Goal: Task Accomplishment & Management: Manage account settings

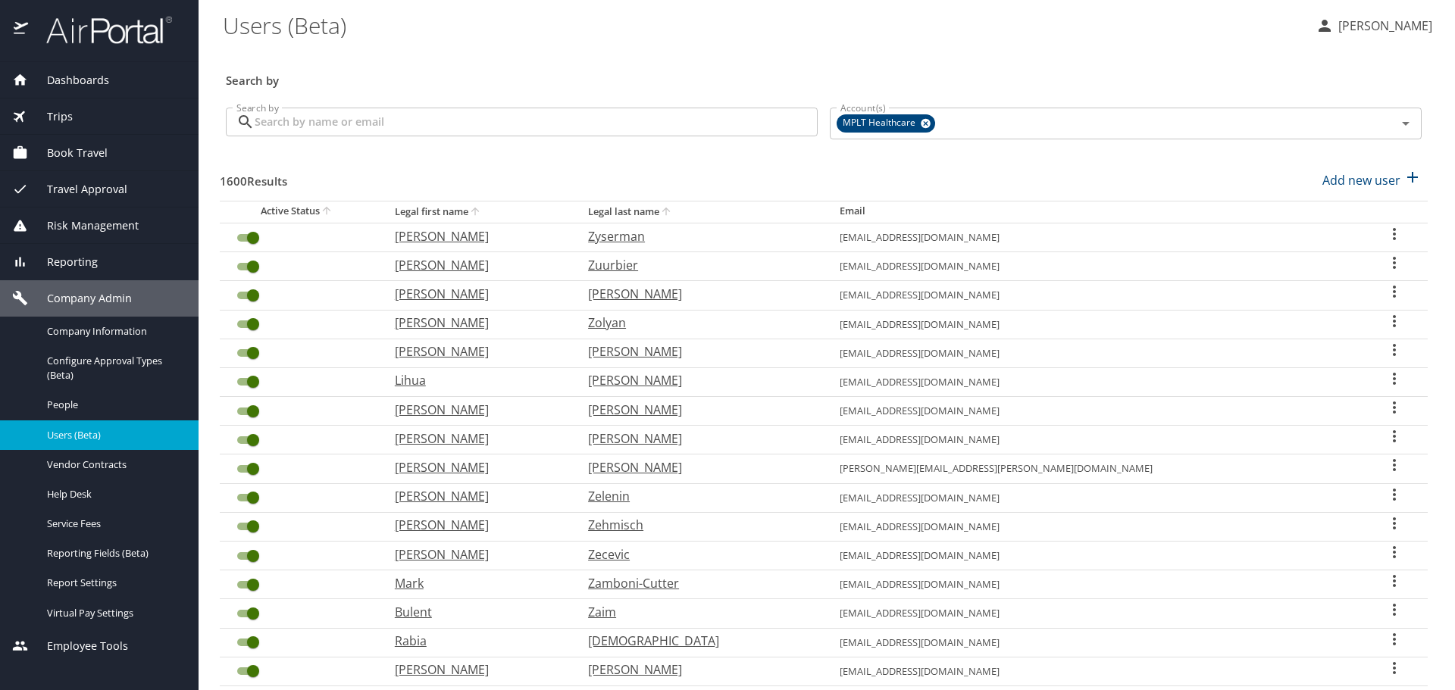
drag, startPoint x: 0, startPoint y: 0, endPoint x: 768, endPoint y: 124, distance: 778.4
click at [768, 124] on input "Search by" at bounding box center [536, 122] width 563 height 29
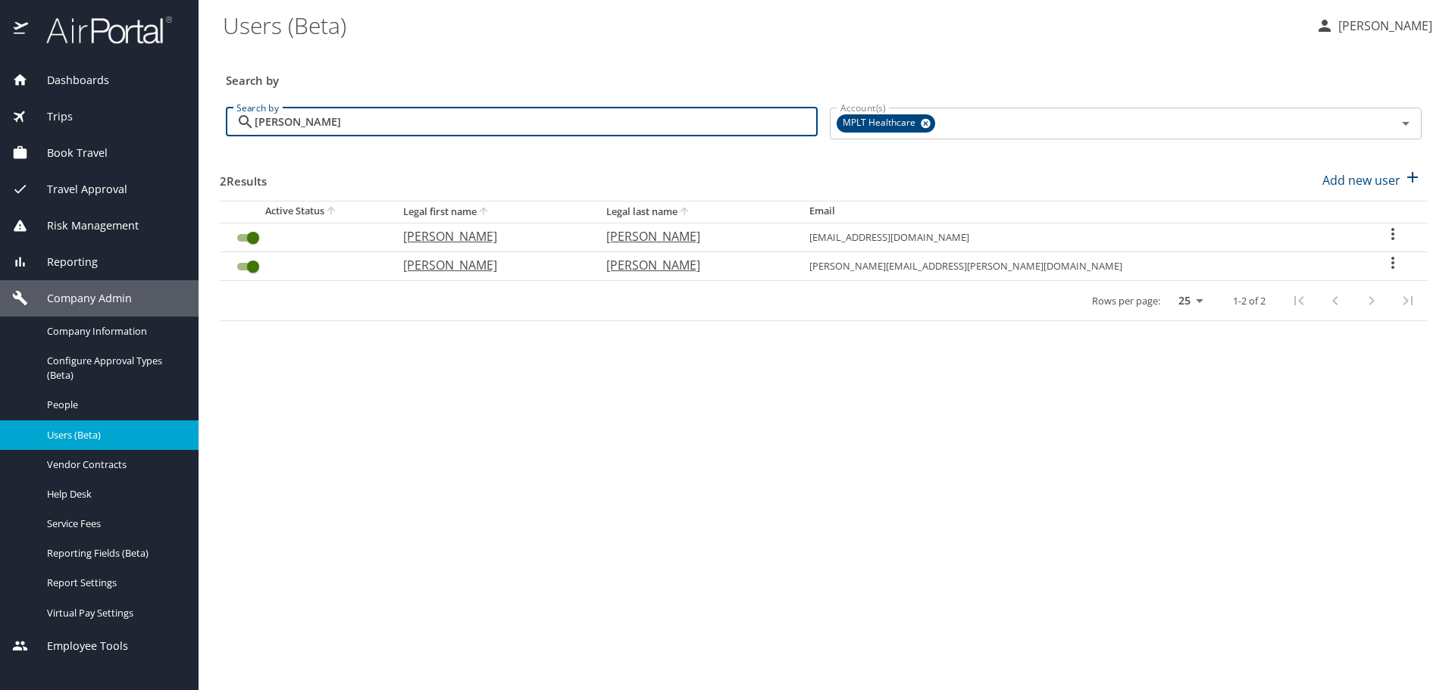
type input "[PERSON_NAME]"
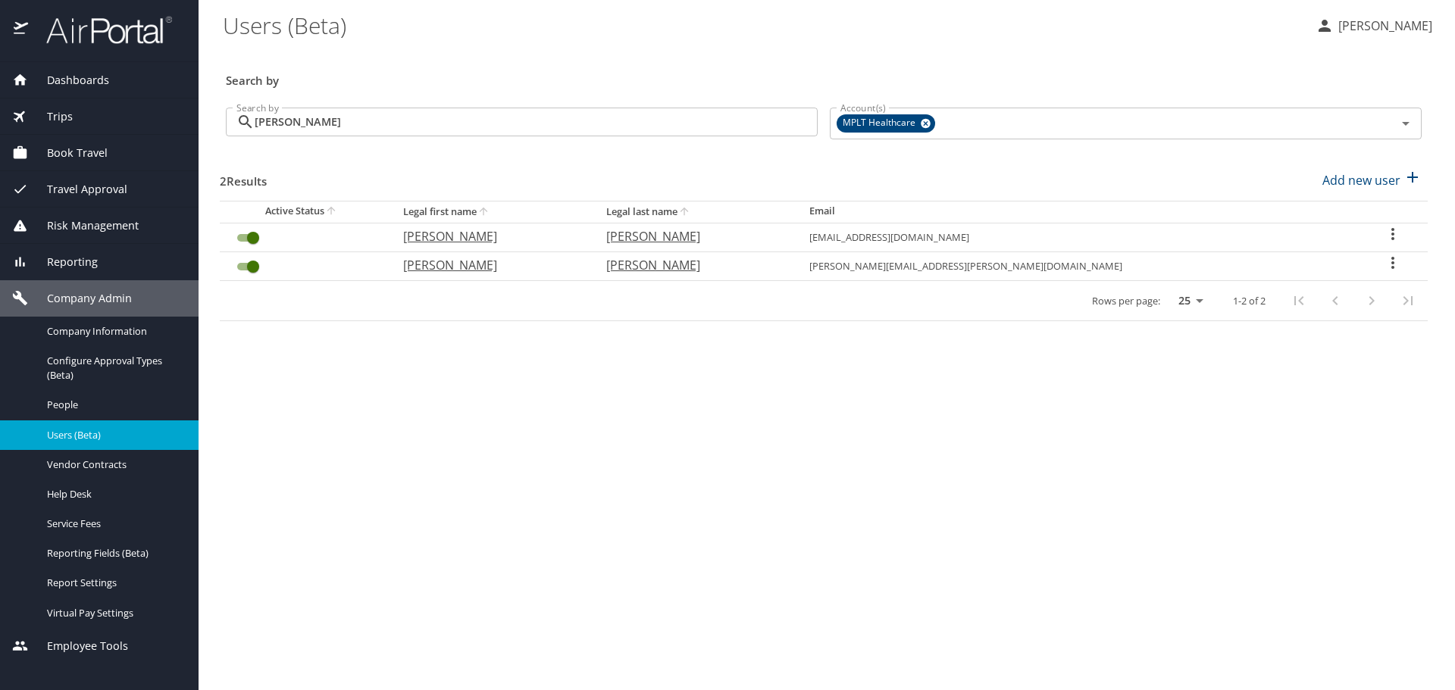
click at [488, 262] on p "[PERSON_NAME]" at bounding box center [489, 265] width 173 height 18
select select "US"
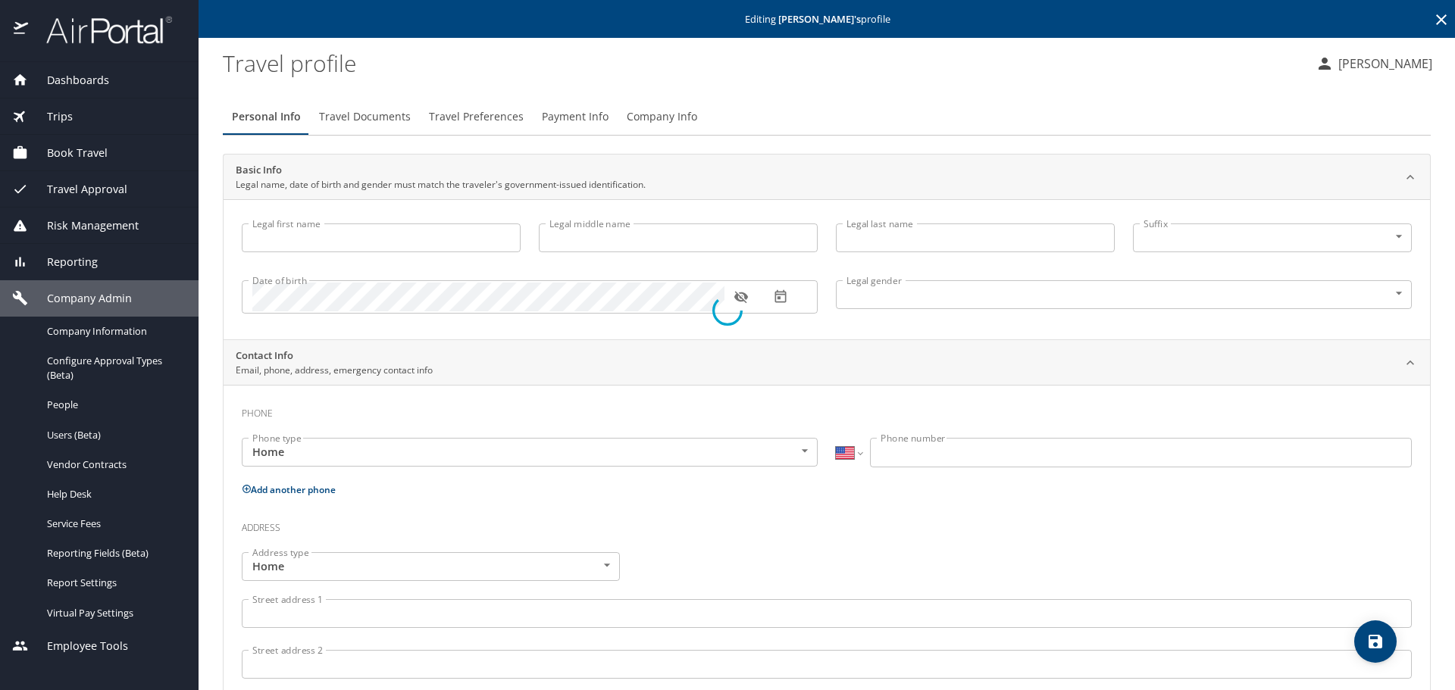
type input "[PERSON_NAME]"
type input "[DEMOGRAPHIC_DATA]"
select select "US"
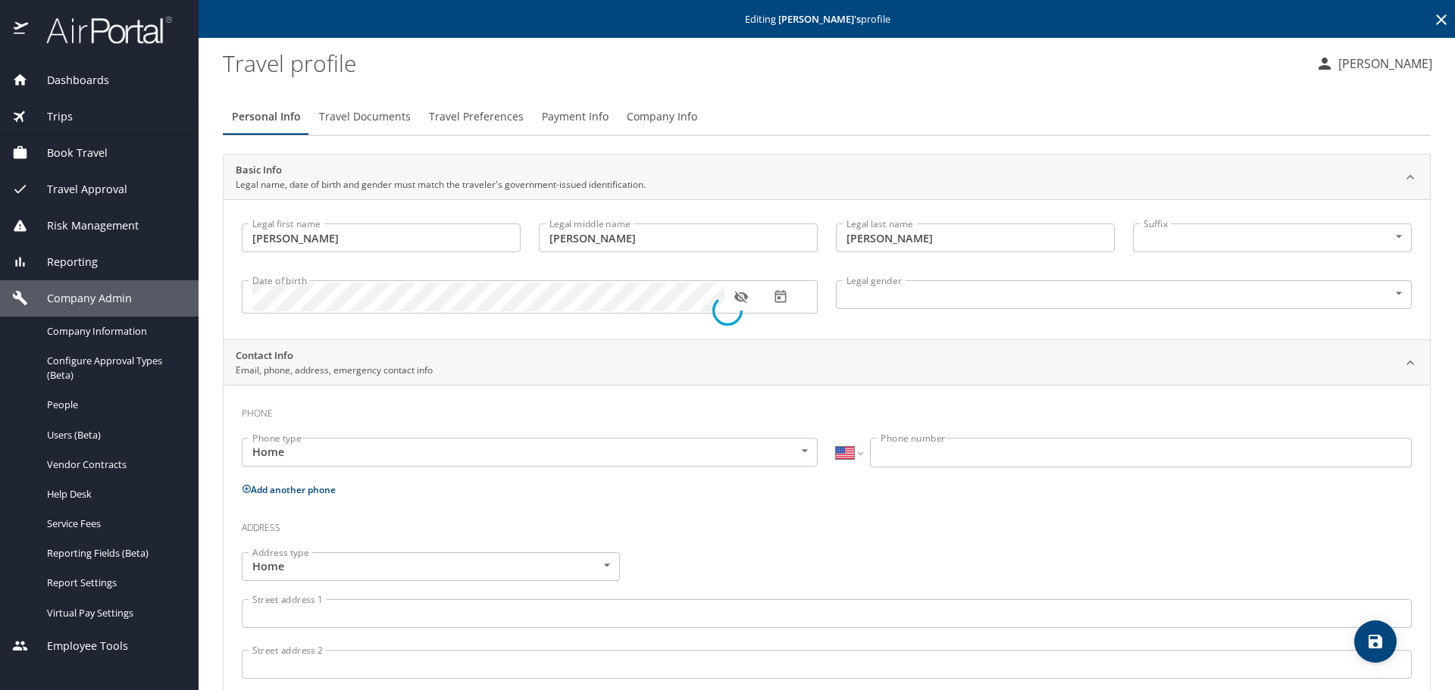
select select "US"
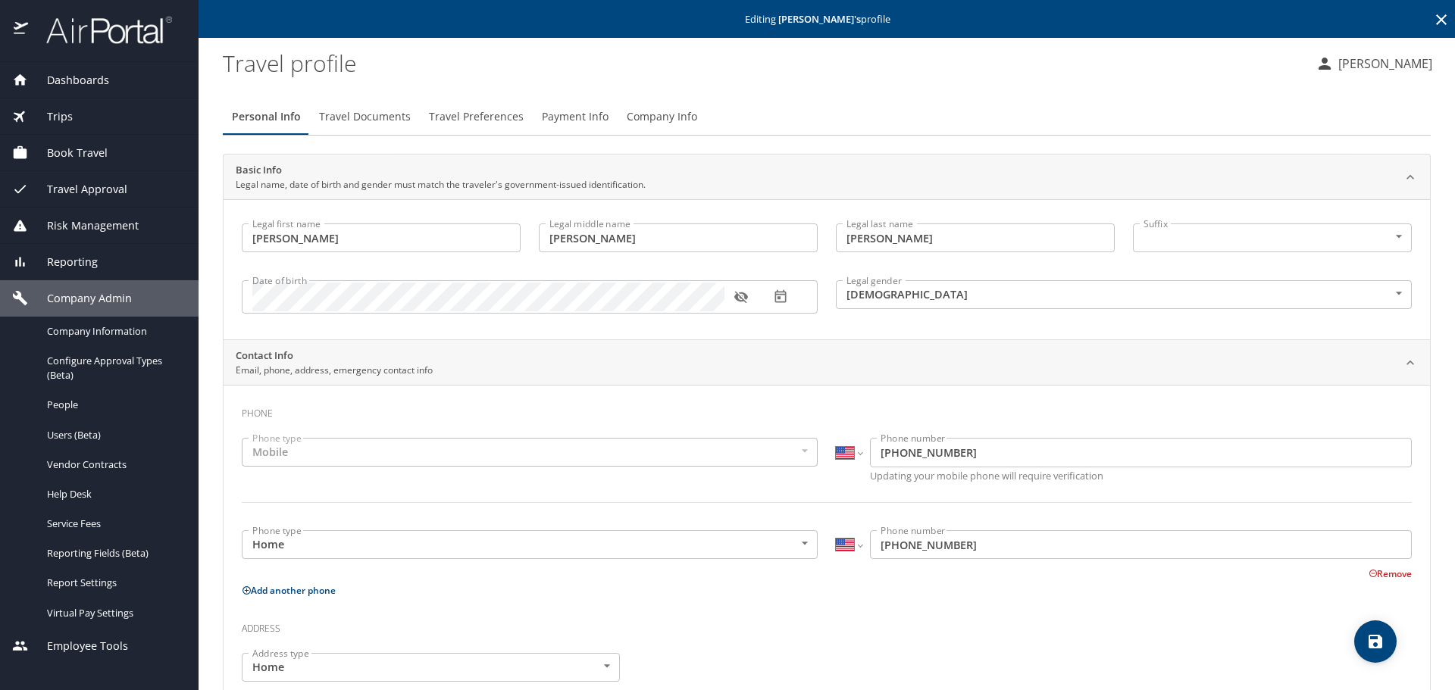
click at [487, 114] on span "Travel Preferences" at bounding box center [476, 117] width 95 height 19
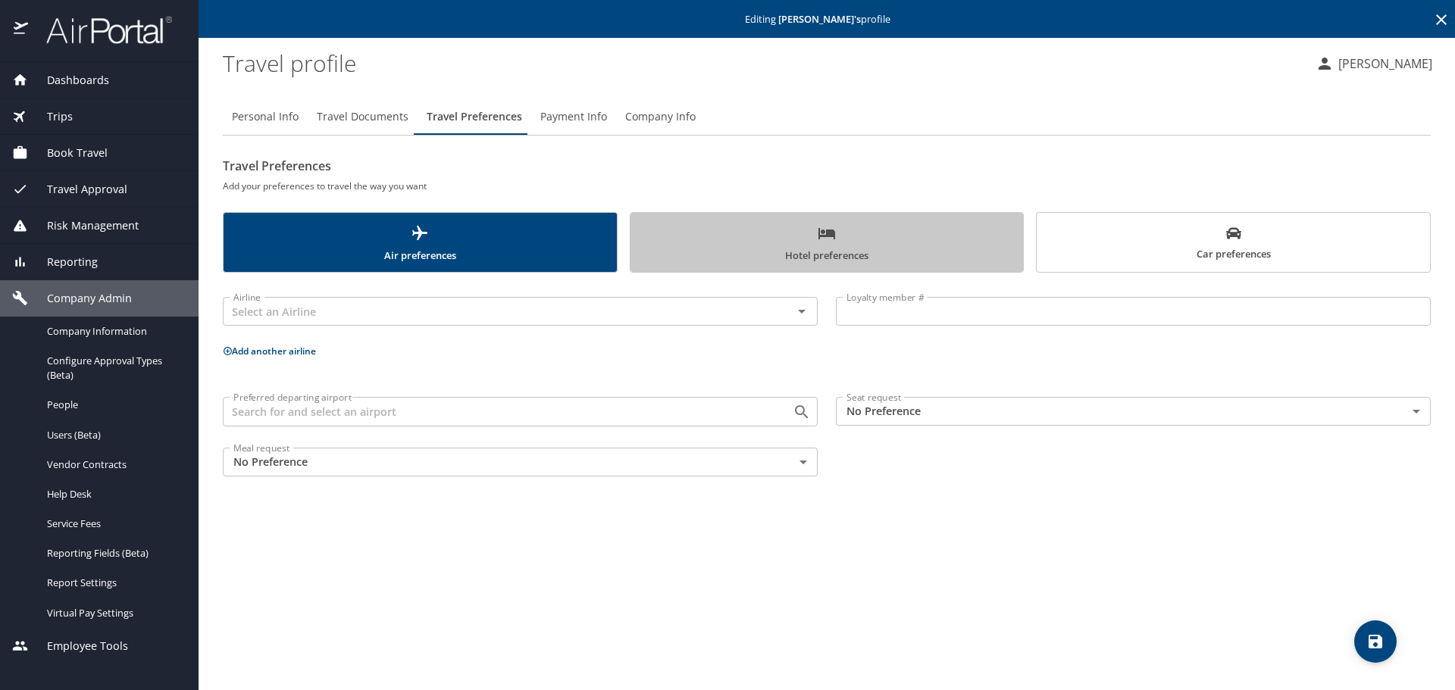
click at [850, 249] on span "Hotel preferences" at bounding box center [827, 244] width 375 height 40
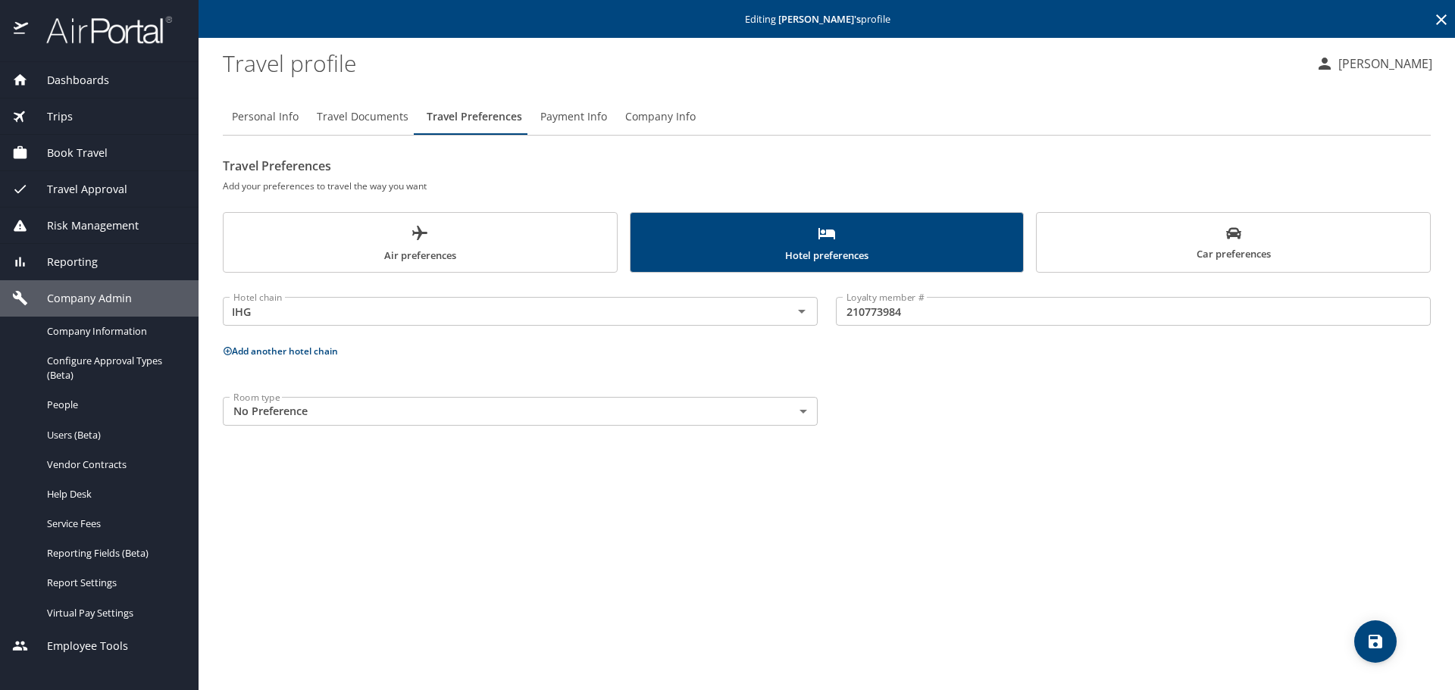
click at [1446, 17] on icon at bounding box center [1441, 20] width 18 height 18
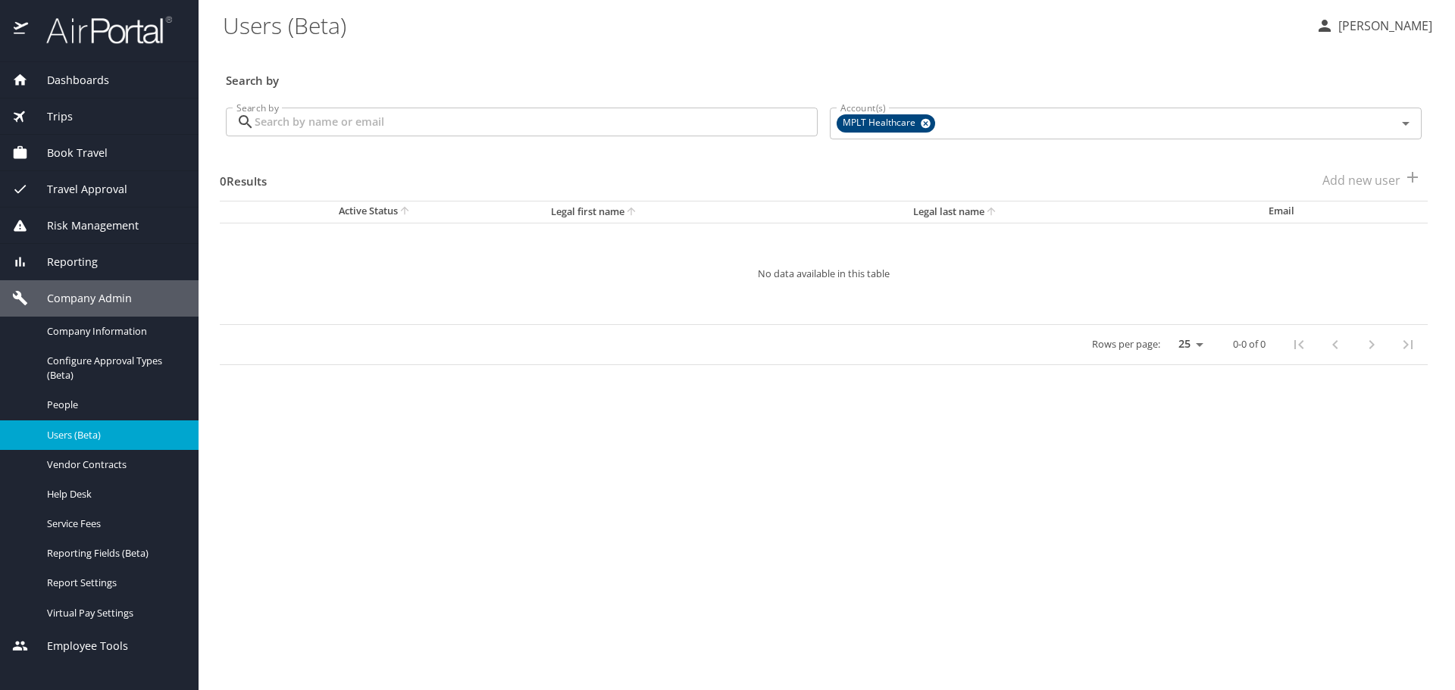
click at [777, 120] on input "Search by" at bounding box center [536, 122] width 563 height 29
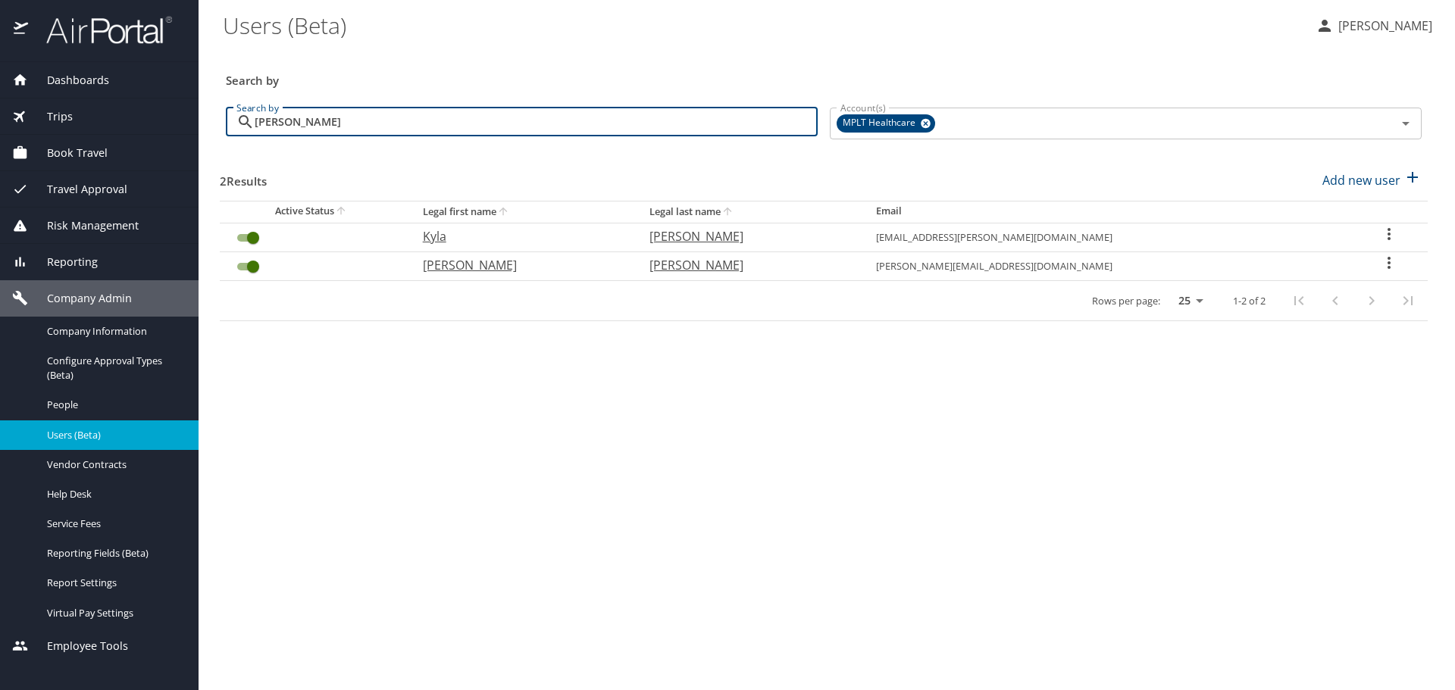
type input "[PERSON_NAME]"
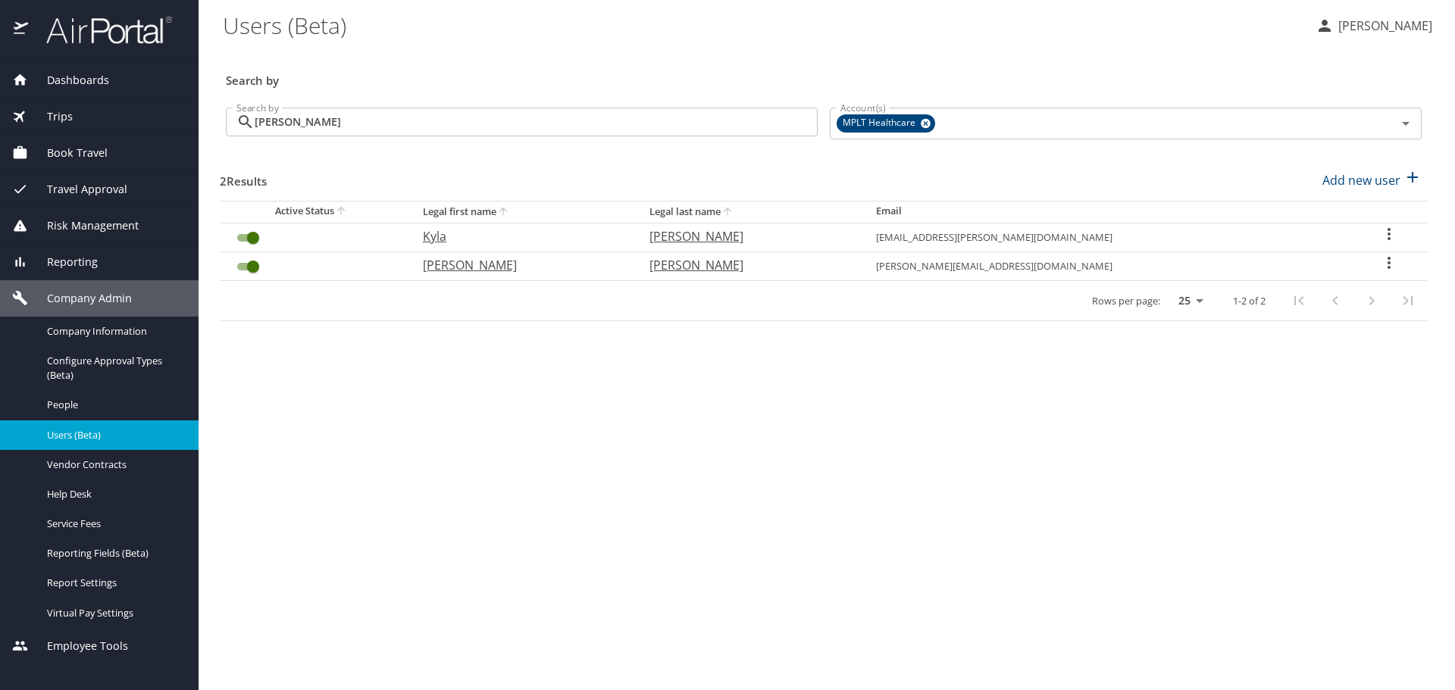
click at [502, 261] on p "[PERSON_NAME]" at bounding box center [521, 265] width 196 height 18
select select "US"
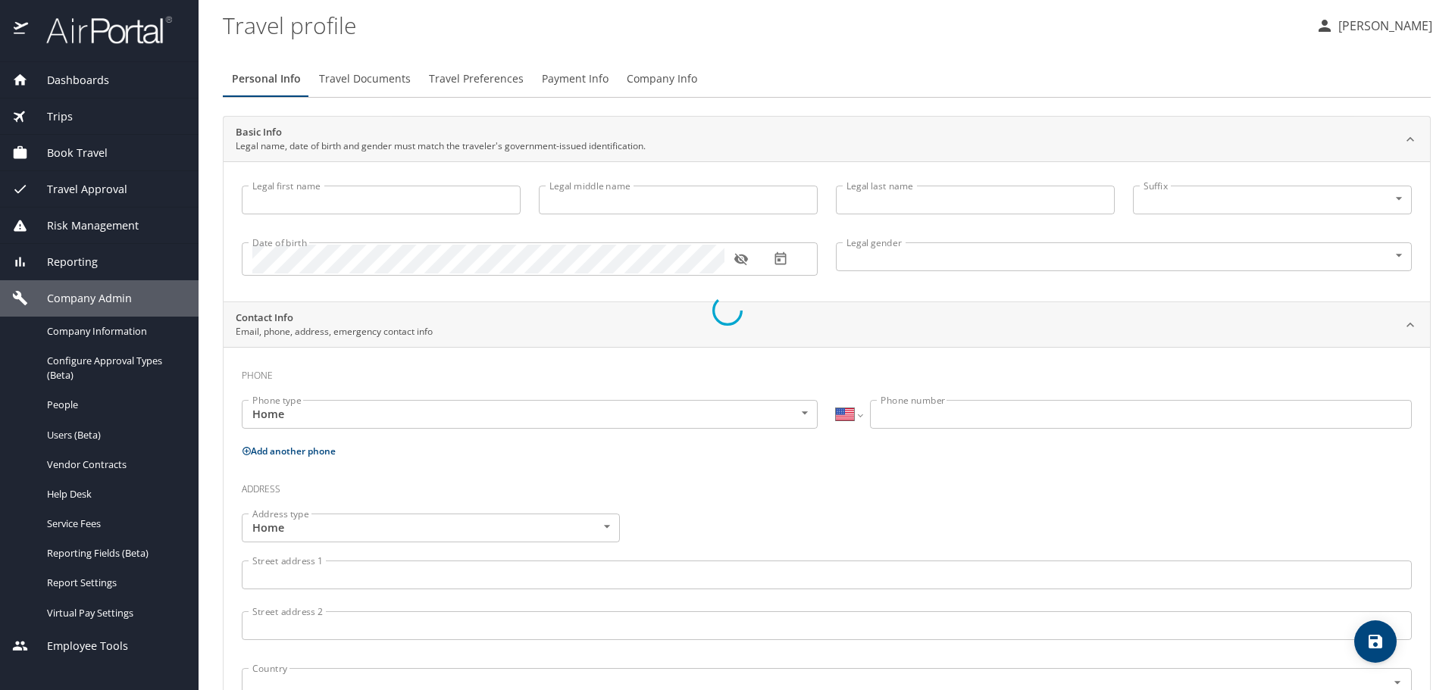
type input "[PERSON_NAME]"
type input "[DEMOGRAPHIC_DATA]"
select select "US"
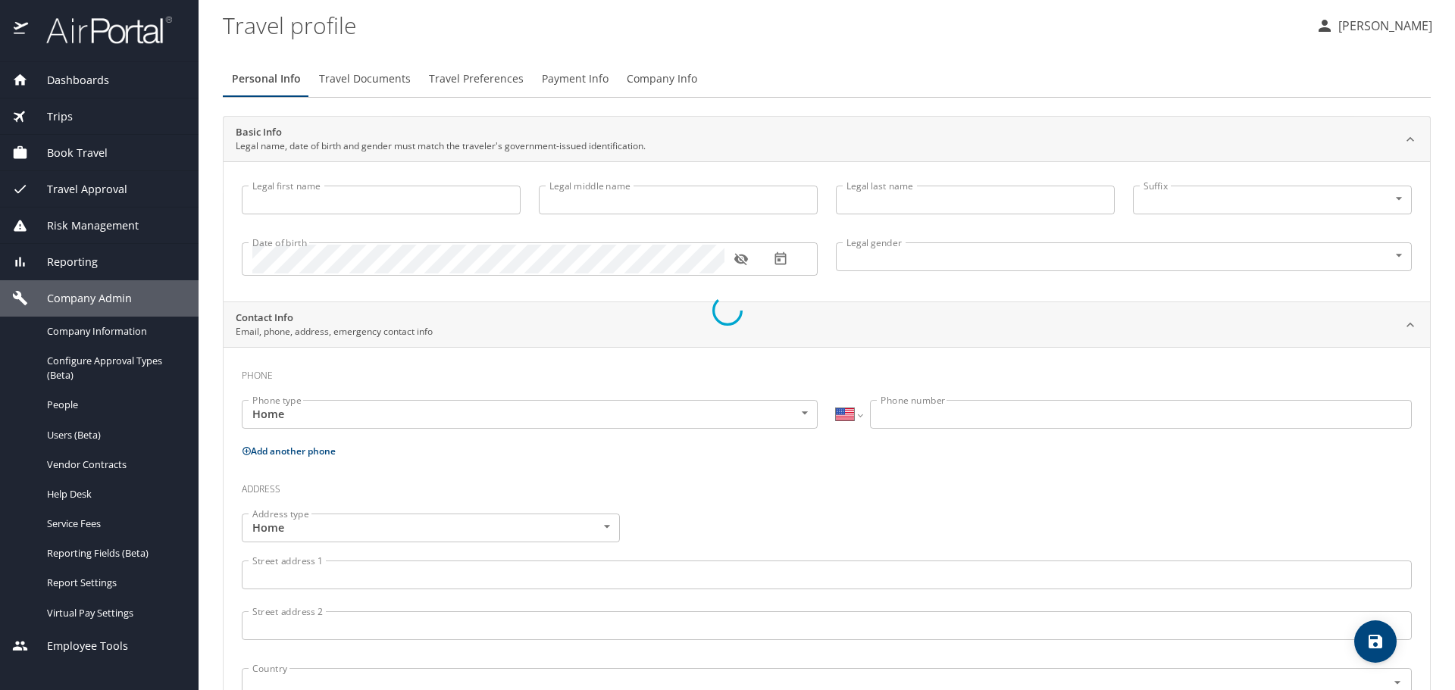
select select "US"
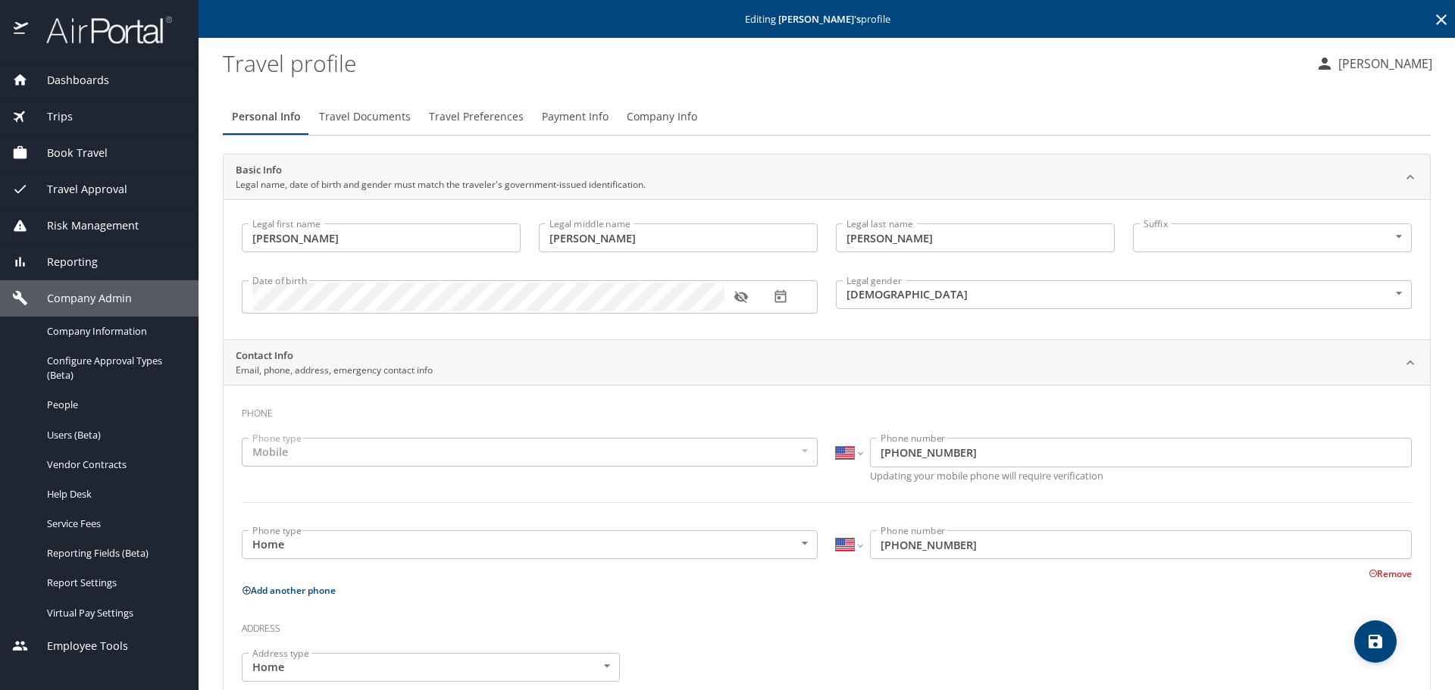
click at [487, 114] on span "Travel Preferences" at bounding box center [476, 117] width 95 height 19
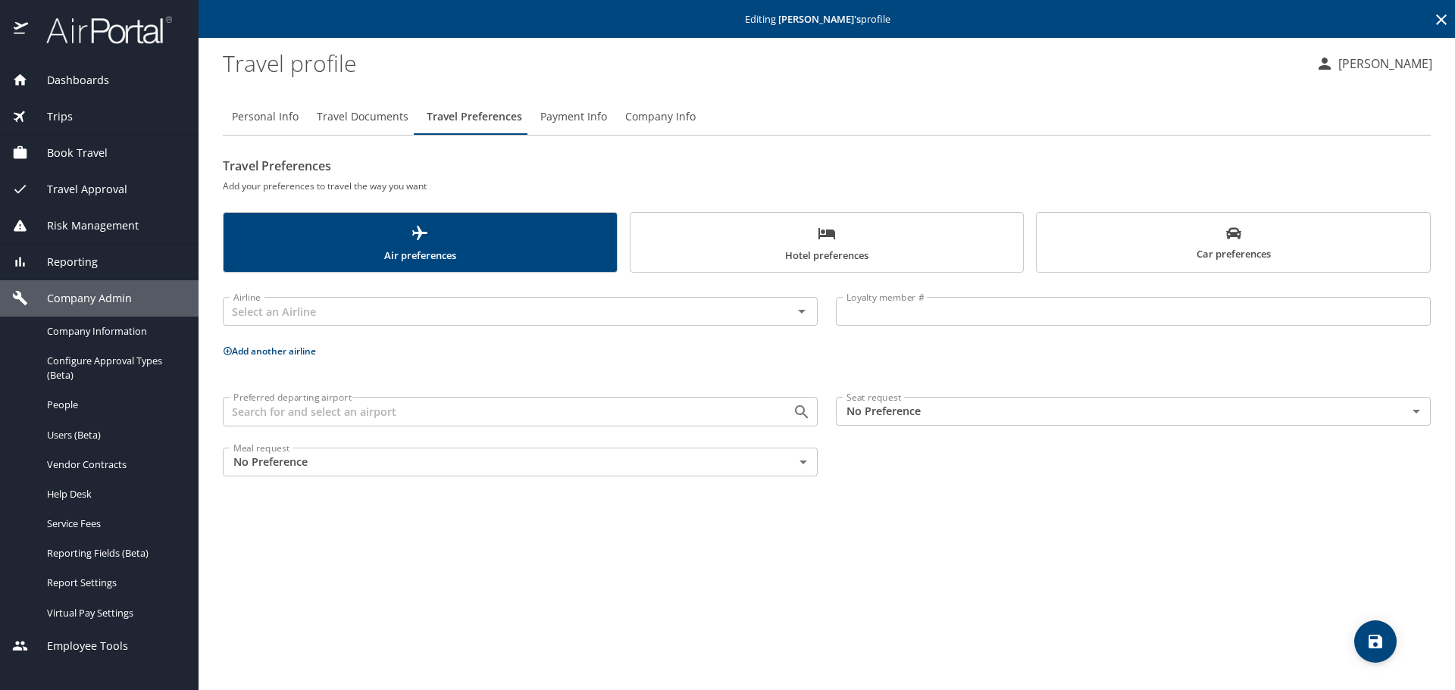
click at [821, 242] on icon "scrollable force tabs example" at bounding box center [827, 233] width 18 height 18
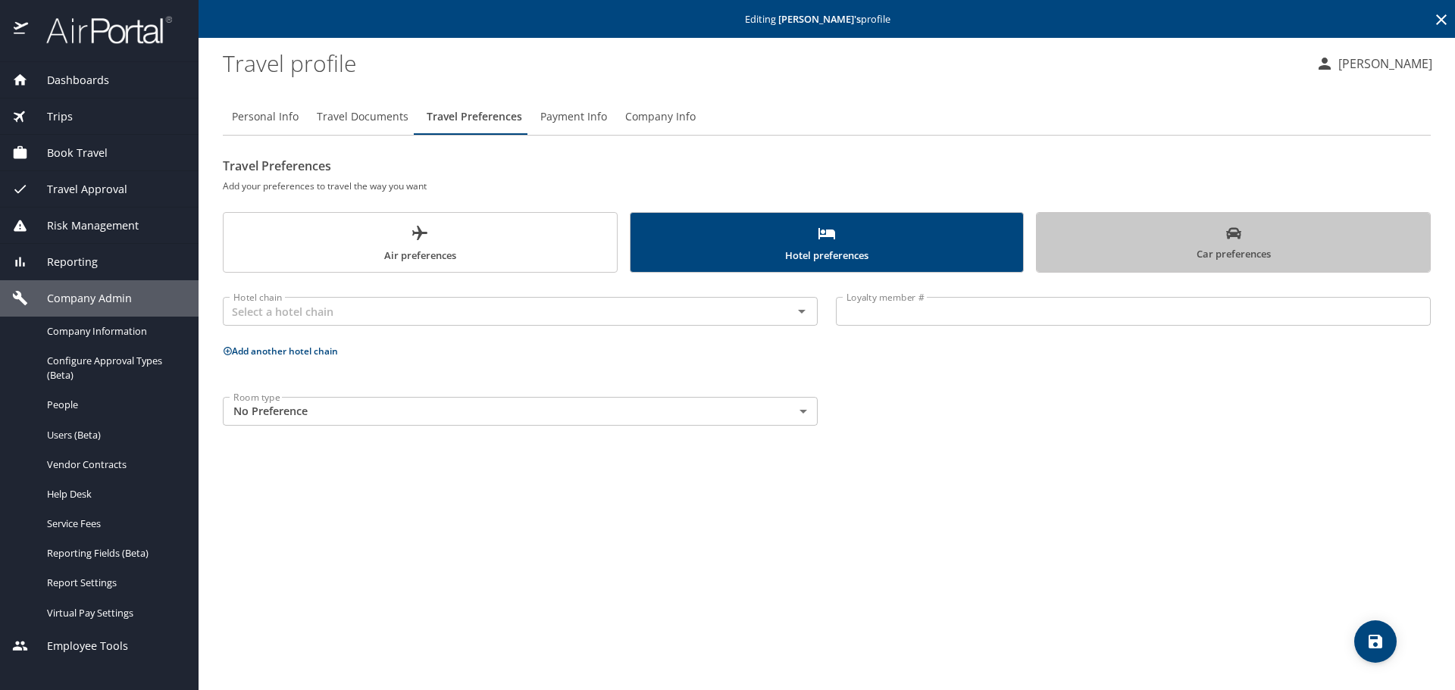
click at [1046, 242] on button "Car preferences" at bounding box center [1233, 242] width 395 height 61
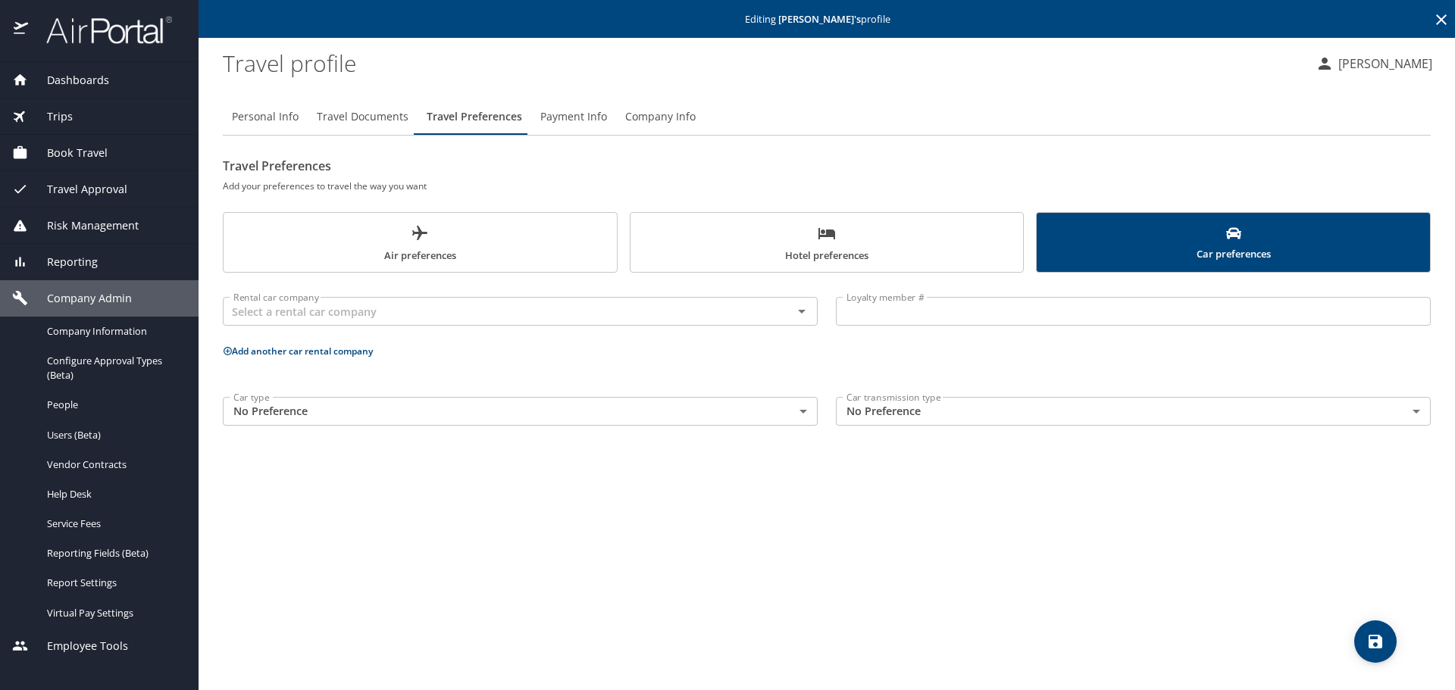
click at [438, 232] on span "Air preferences" at bounding box center [420, 244] width 375 height 40
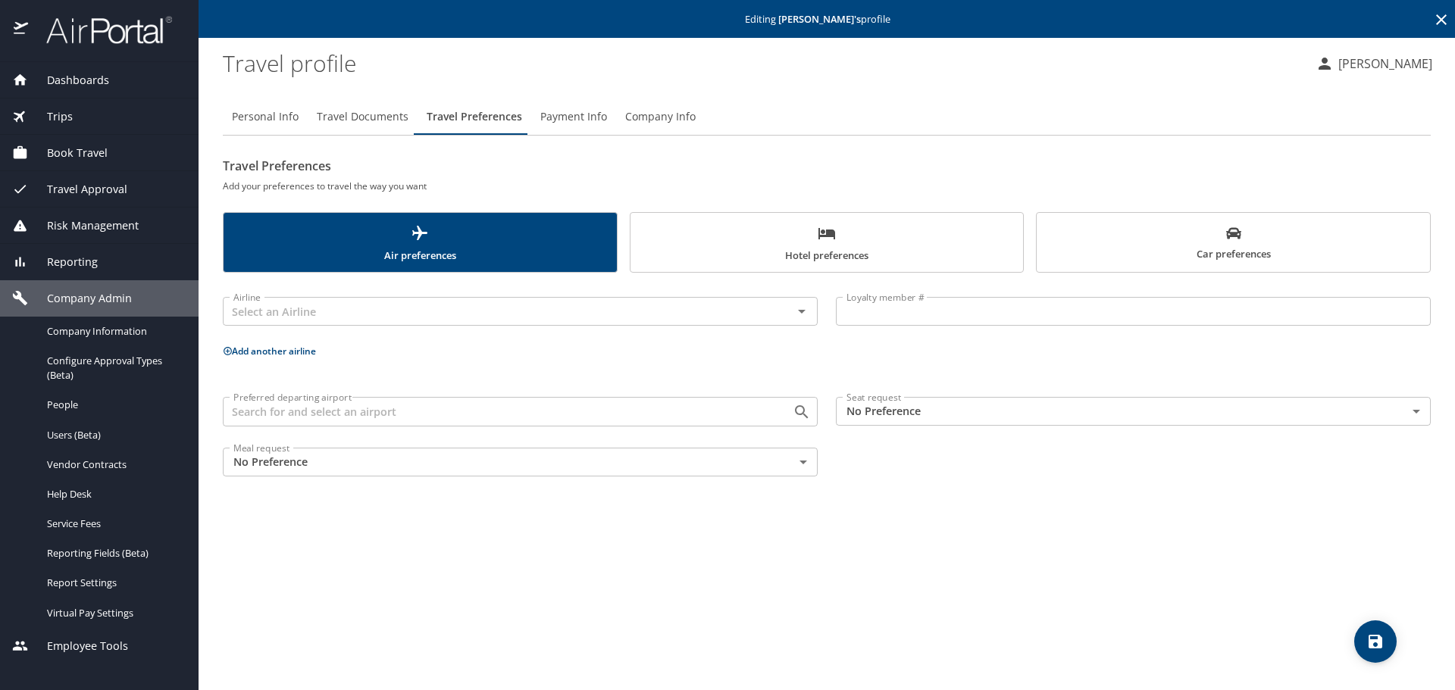
click at [823, 254] on span "Hotel preferences" at bounding box center [827, 244] width 375 height 40
